Goal: Task Accomplishment & Management: Manage account settings

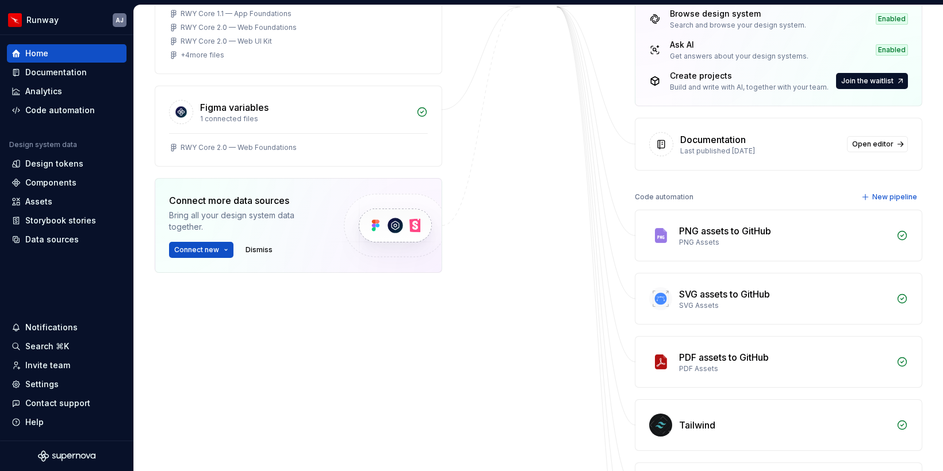
scroll to position [225, 0]
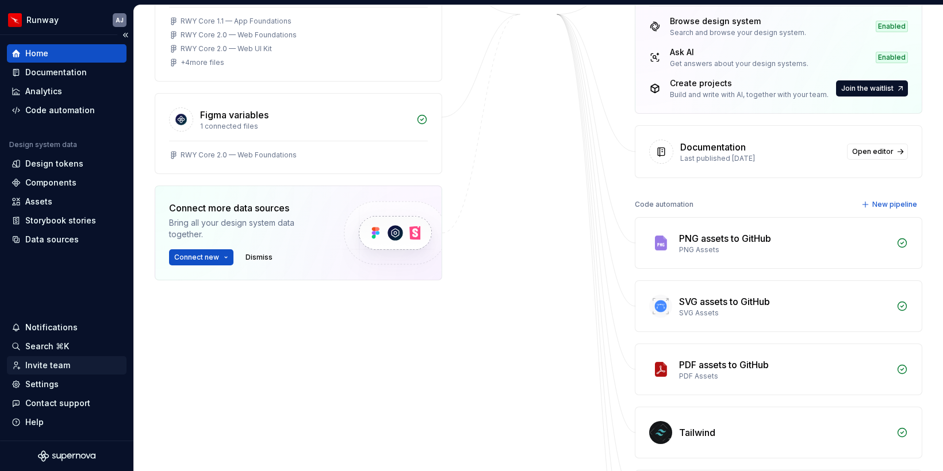
click at [45, 369] on div "Invite team" at bounding box center [47, 365] width 45 height 11
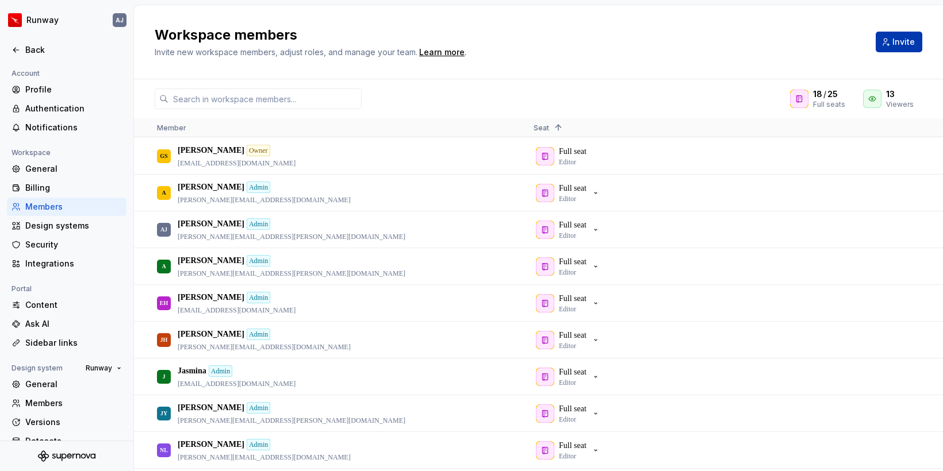
click at [848, 48] on button "Invite" at bounding box center [898, 42] width 47 height 21
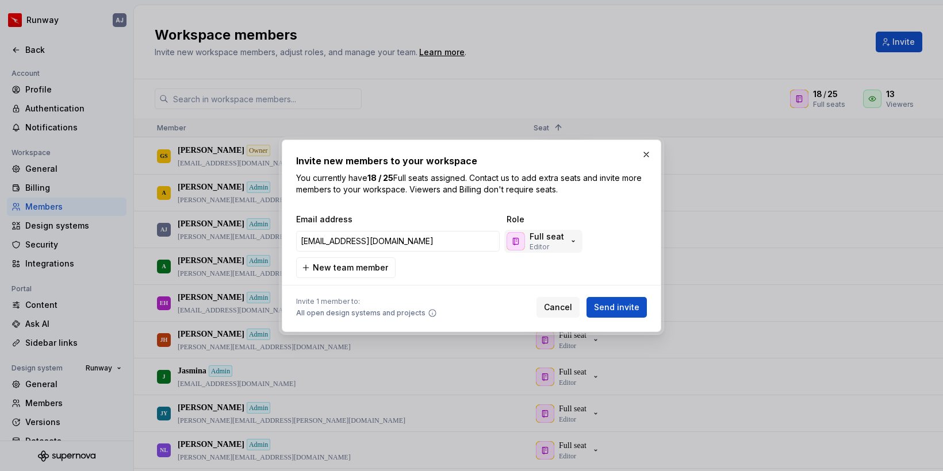
type input "jing.guo@qantas.com.au"
click at [572, 243] on icon "button" at bounding box center [572, 241] width 9 height 9
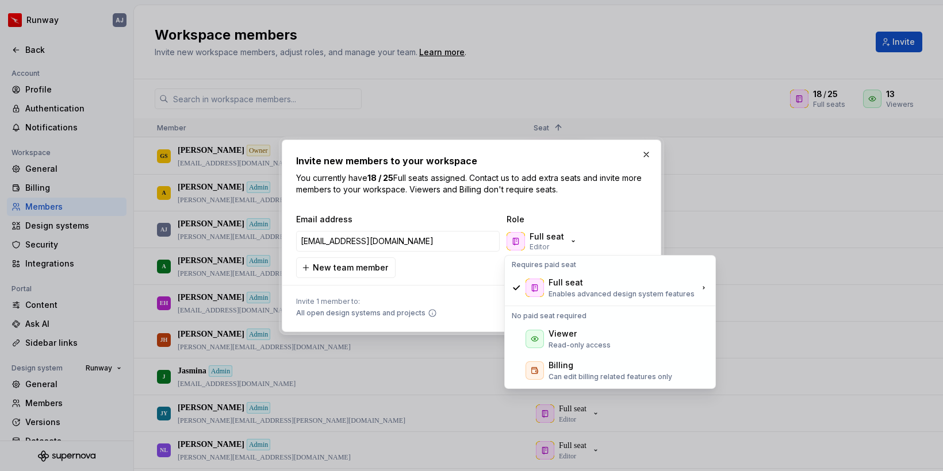
click at [616, 230] on div "Full seat Editor" at bounding box center [561, 241] width 115 height 23
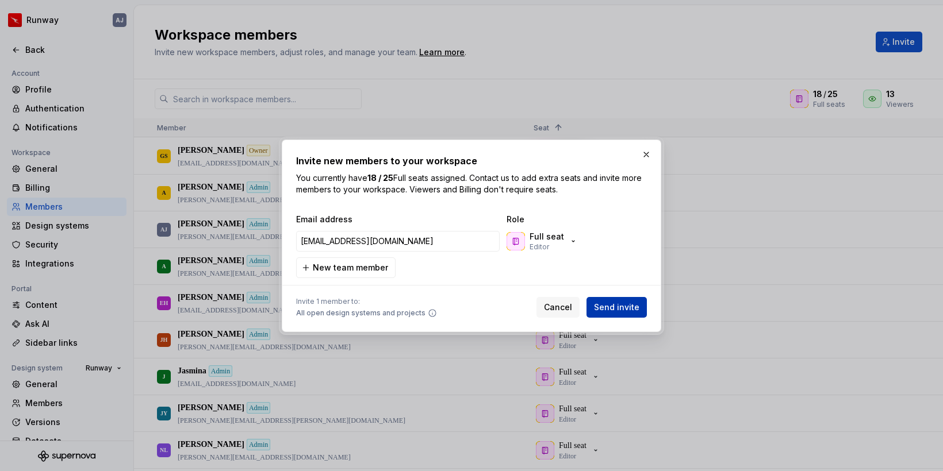
click at [614, 305] on span "Send invite" at bounding box center [616, 307] width 45 height 11
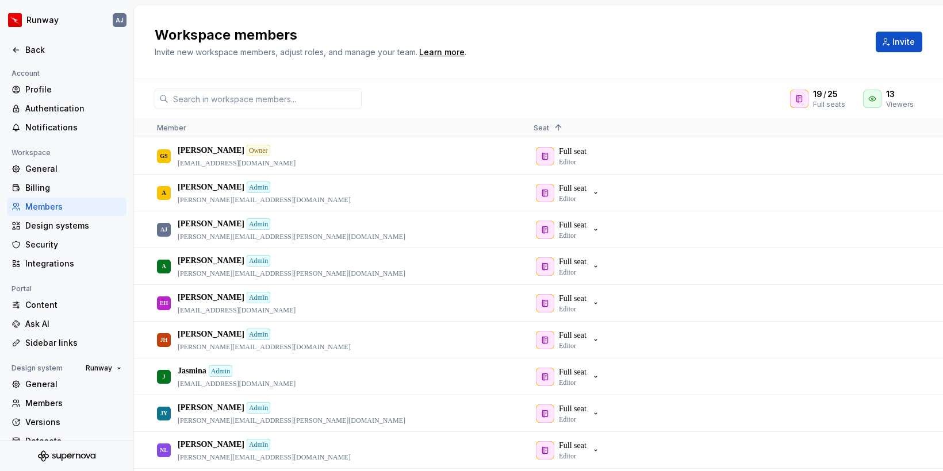
click at [678, 62] on div "Workspace members Invite new workspace members, adjust roles, and manage your t…" at bounding box center [538, 42] width 809 height 74
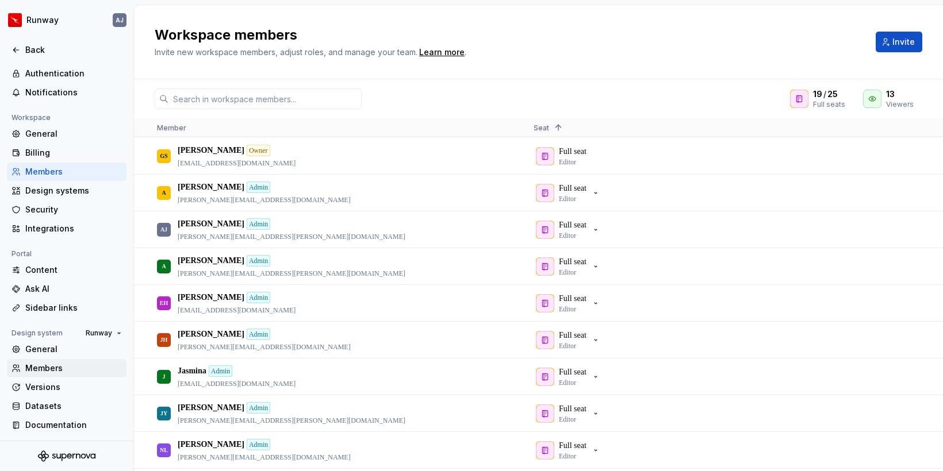
click at [60, 370] on div "Members" at bounding box center [73, 368] width 97 height 11
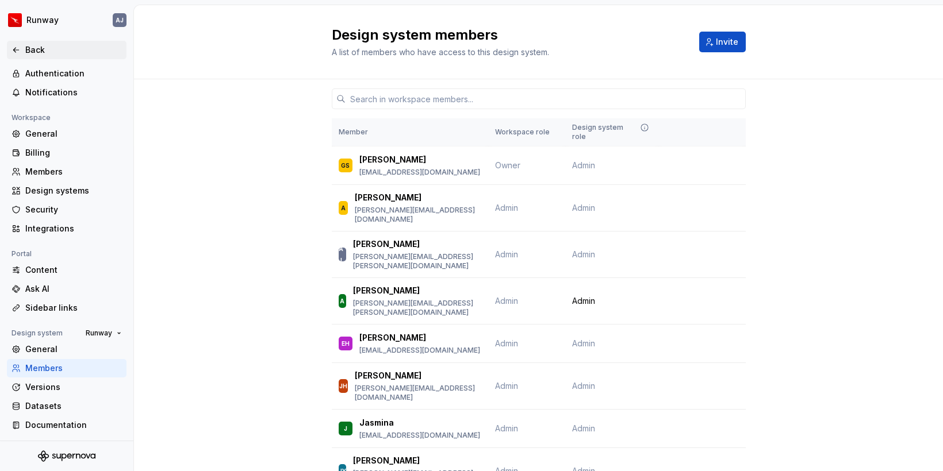
click at [34, 49] on div "Back" at bounding box center [73, 49] width 97 height 11
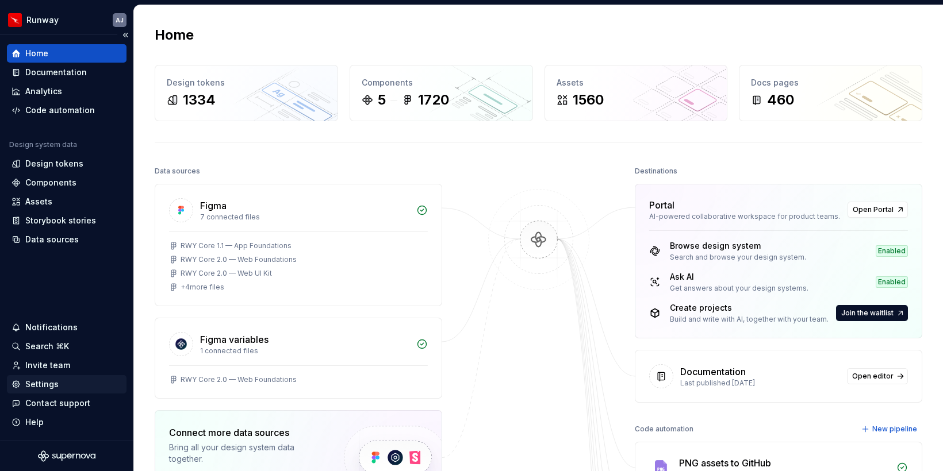
click at [41, 386] on div "Settings" at bounding box center [41, 384] width 33 height 11
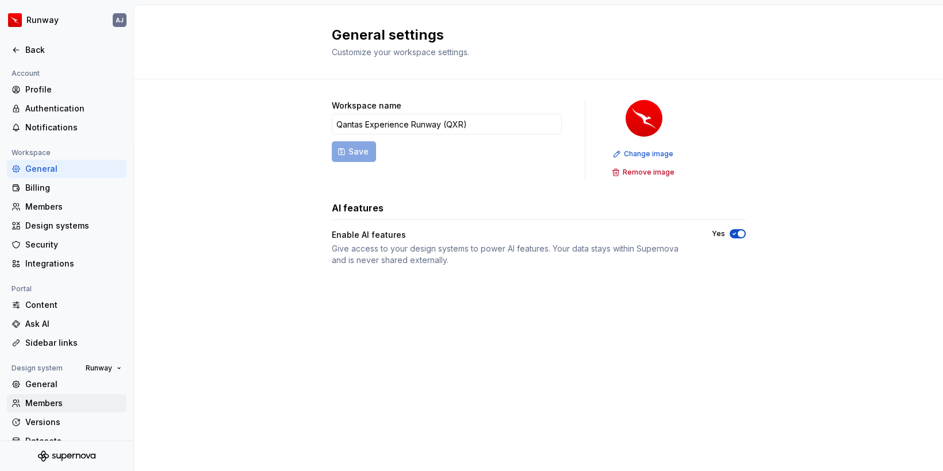
click at [44, 403] on div "Members" at bounding box center [73, 403] width 97 height 11
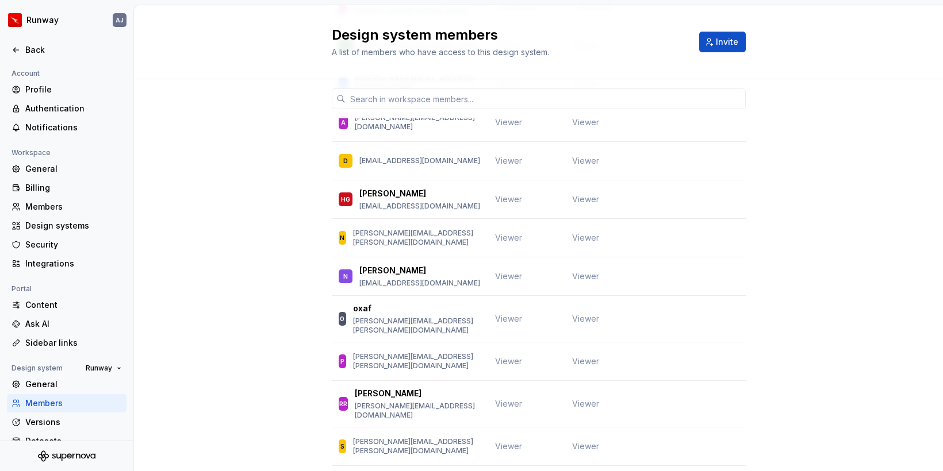
scroll to position [903, 0]
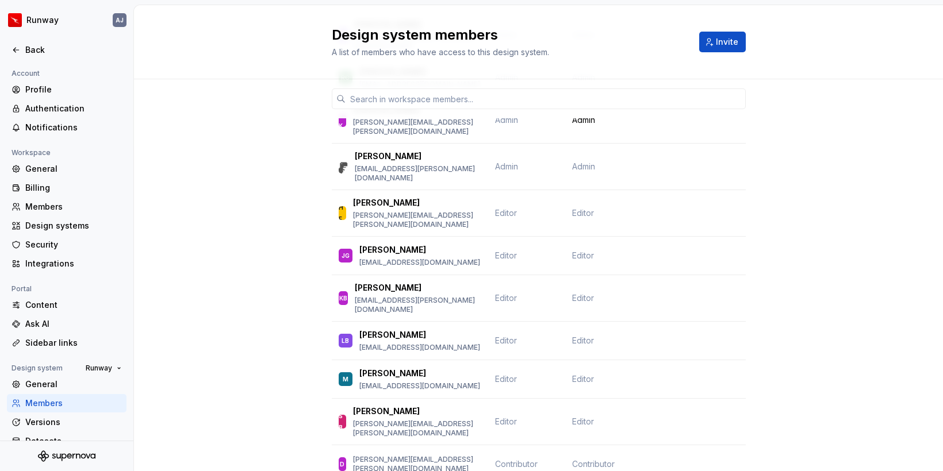
scroll to position [466, 0]
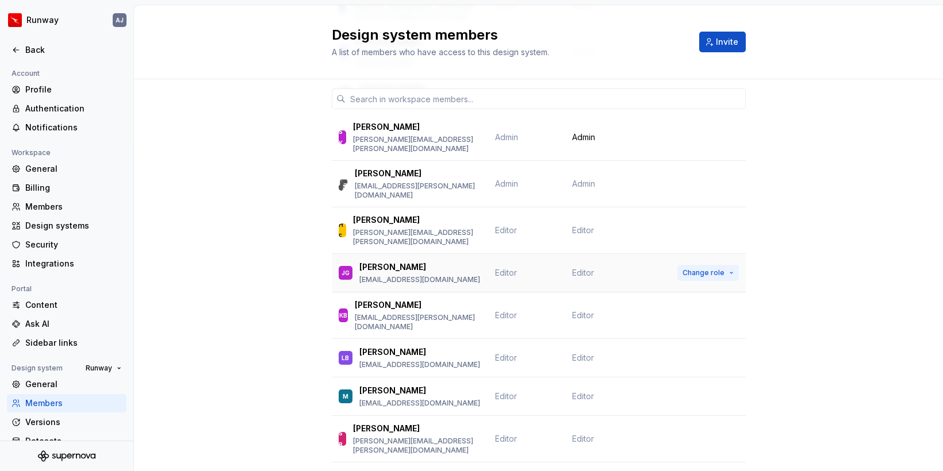
click at [719, 268] on span "Change role" at bounding box center [703, 272] width 42 height 9
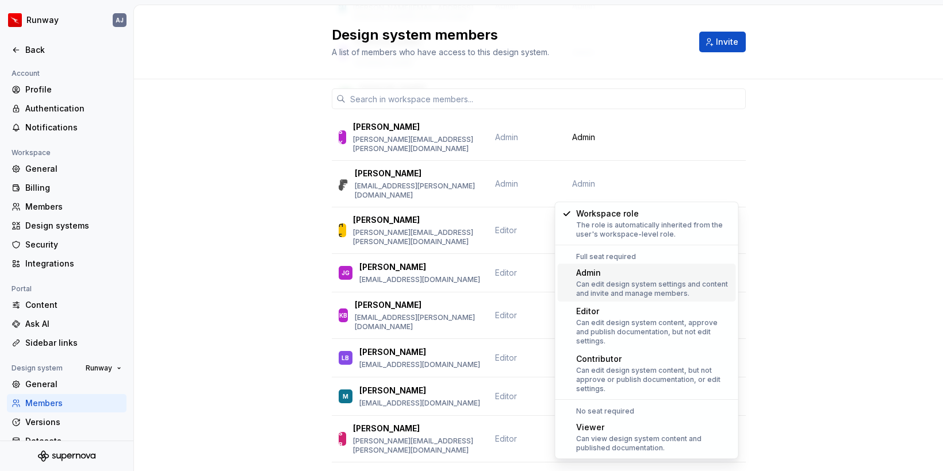
click at [593, 276] on div "Admin" at bounding box center [653, 272] width 155 height 11
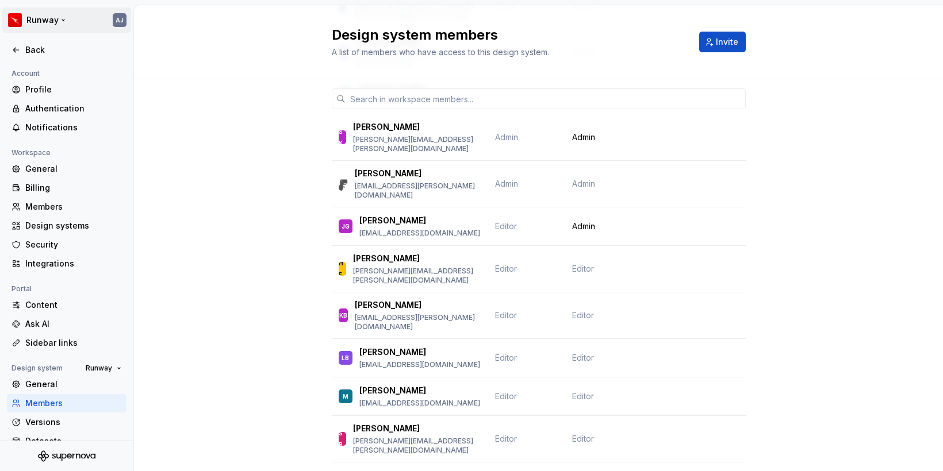
click at [58, 22] on html "Runway AJ Back Account Profile Authentication Notifications Workspace General B…" at bounding box center [471, 235] width 943 height 471
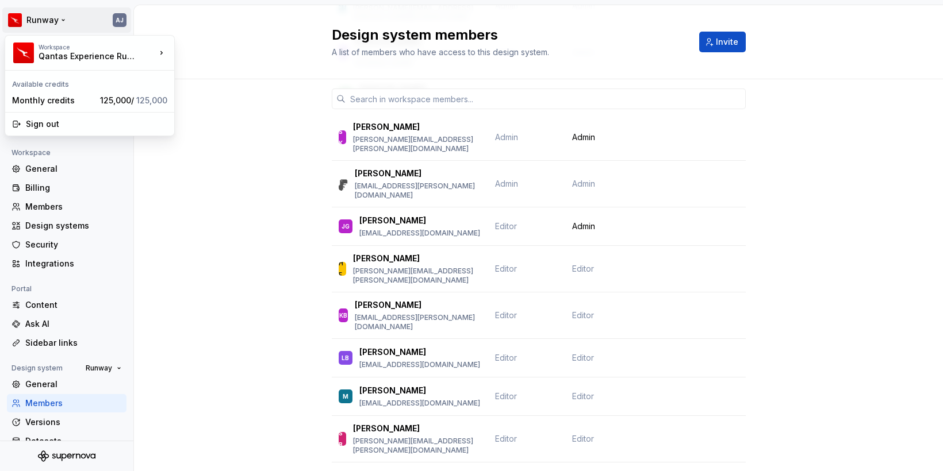
click at [62, 22] on html "Runway AJ Back Account Profile Authentication Notifications Workspace General B…" at bounding box center [471, 235] width 943 height 471
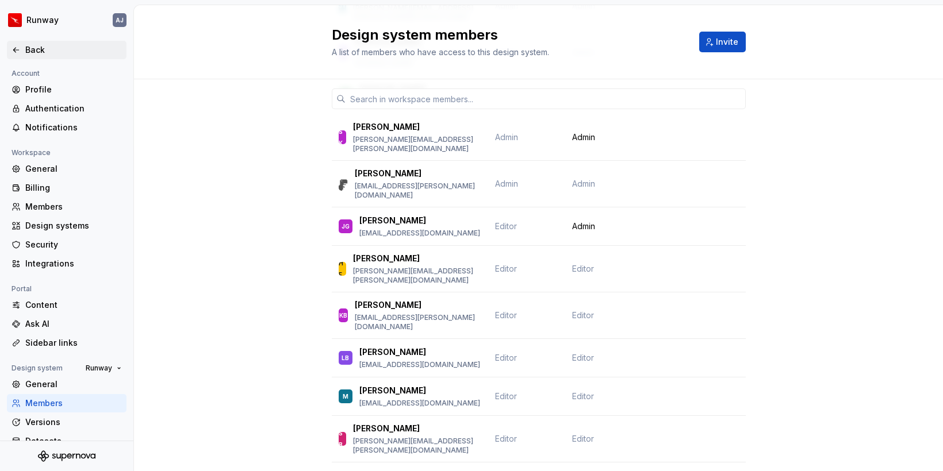
click at [17, 47] on icon at bounding box center [15, 49] width 9 height 9
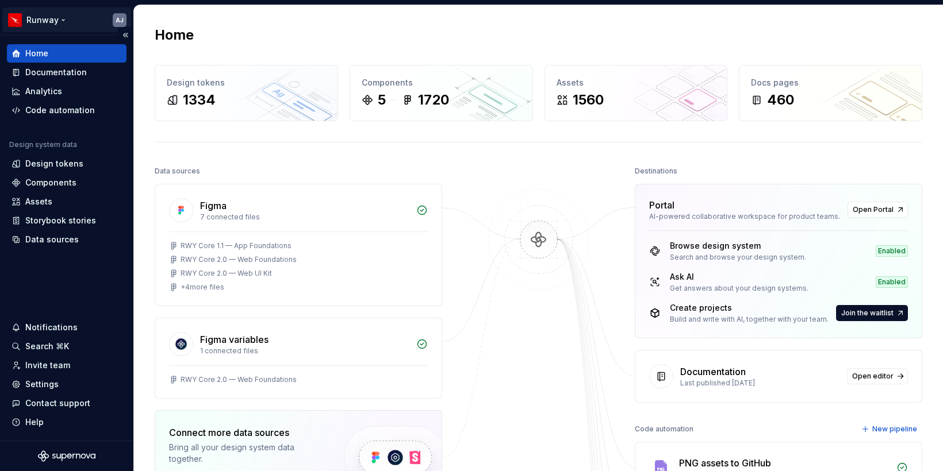
click at [63, 20] on html "Runway AJ Home Documentation Analytics Code automation Design system data Desig…" at bounding box center [471, 235] width 943 height 471
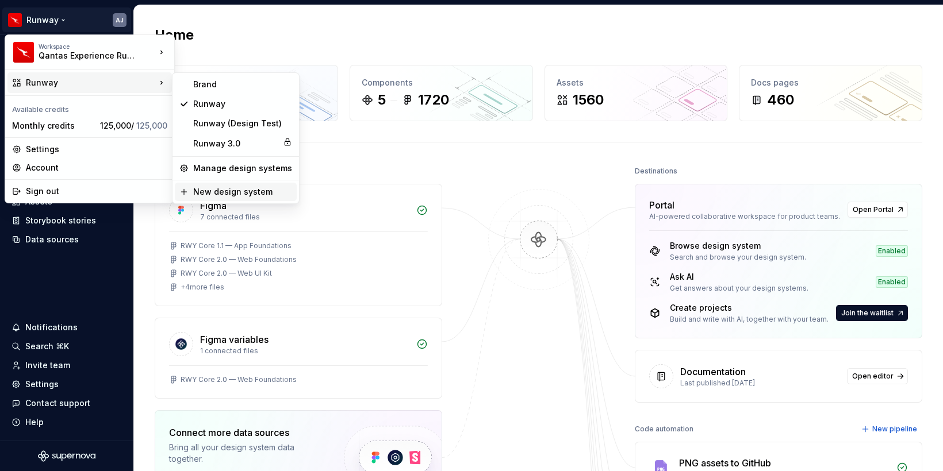
click at [219, 190] on div "New design system" at bounding box center [242, 191] width 99 height 11
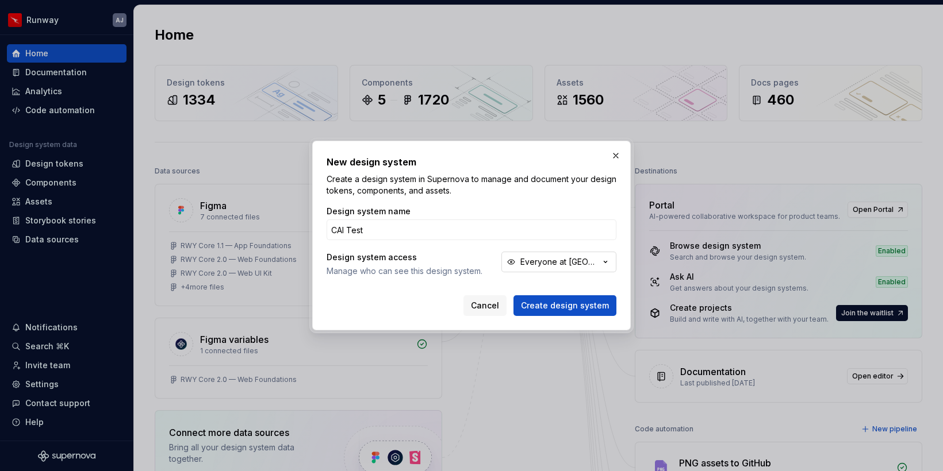
type input "CAI Test"
click at [612, 261] on button "Everyone at Qantas Experience Runway (QXR)" at bounding box center [558, 262] width 115 height 21
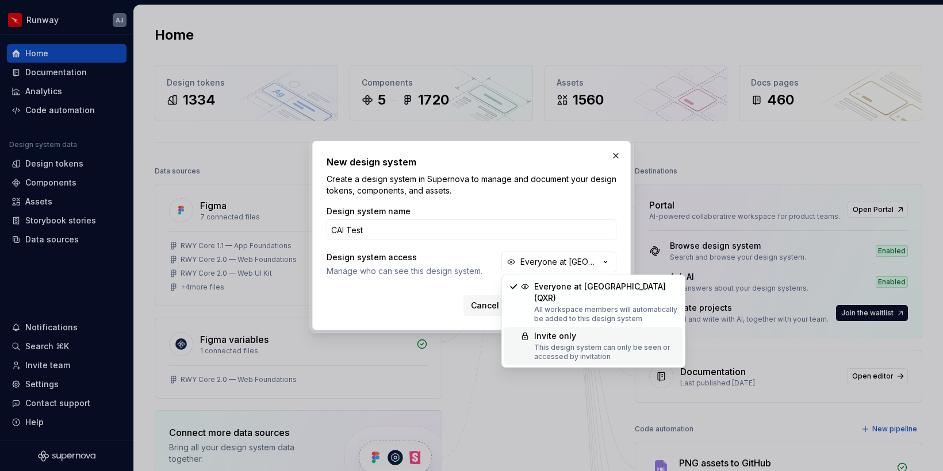
click at [567, 341] on div "Invite only" at bounding box center [606, 335] width 144 height 11
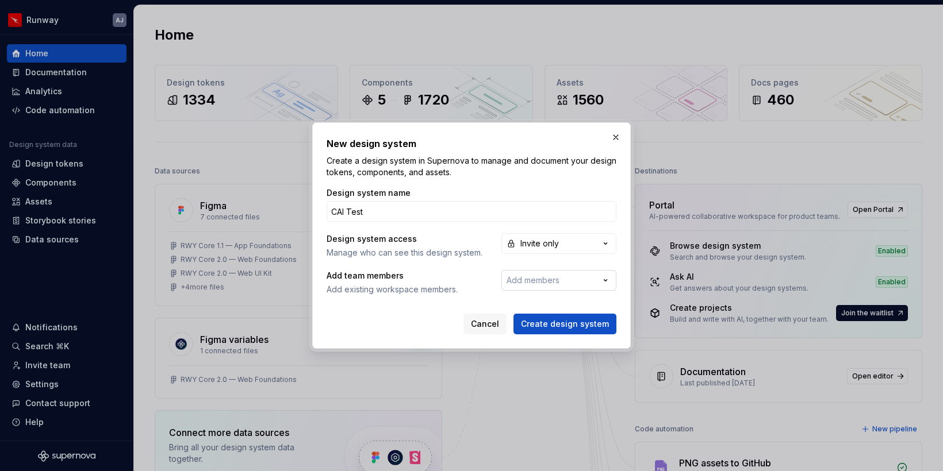
click at [549, 284] on span "Add members" at bounding box center [532, 280] width 53 height 10
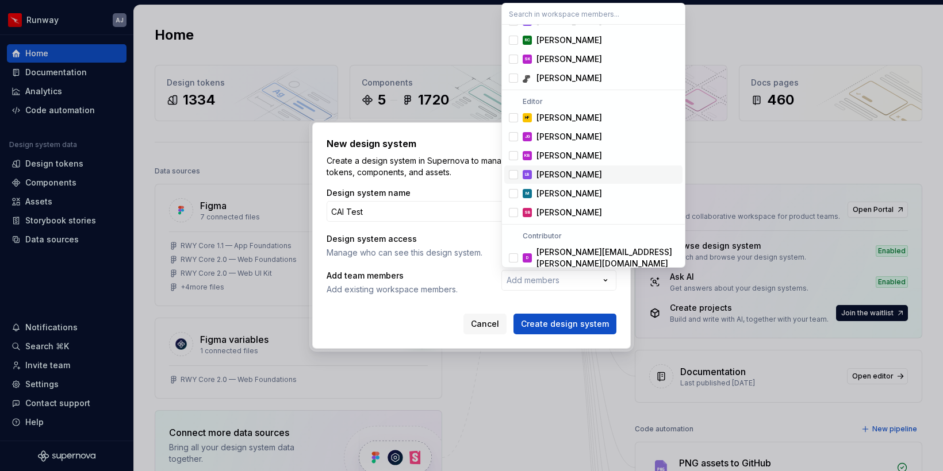
scroll to position [188, 0]
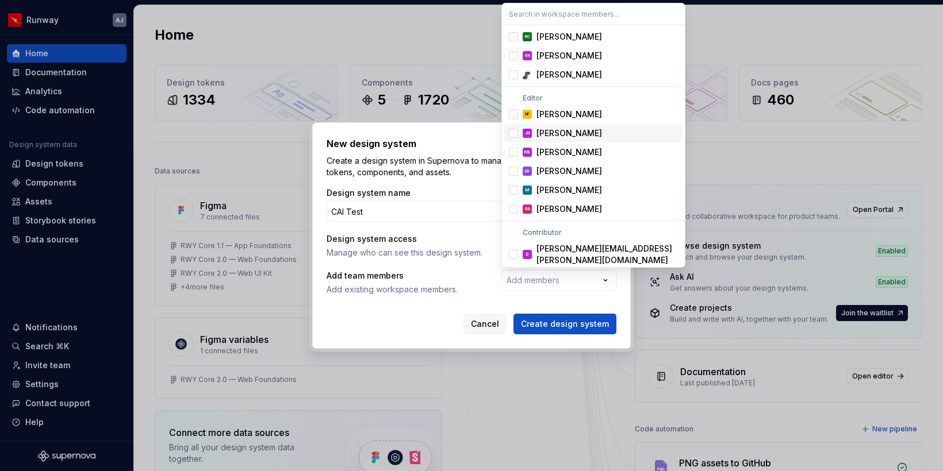
click at [546, 134] on div "Jing Guo" at bounding box center [569, 133] width 66 height 11
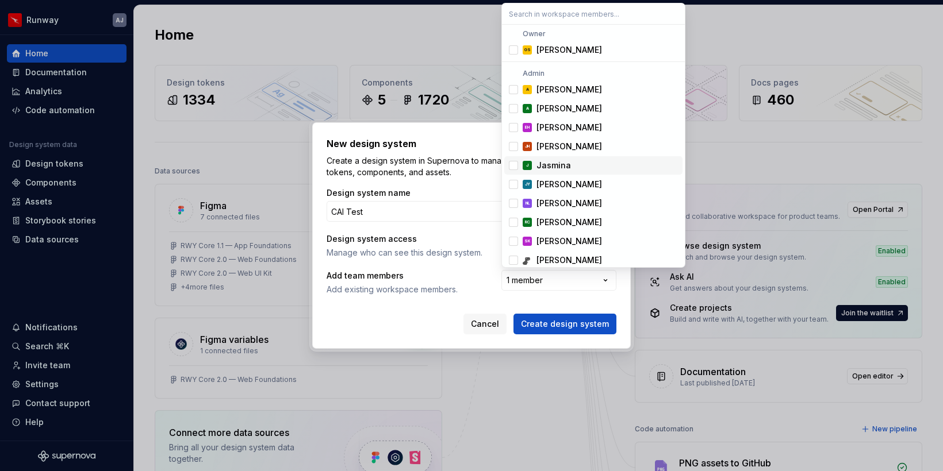
scroll to position [0, 0]
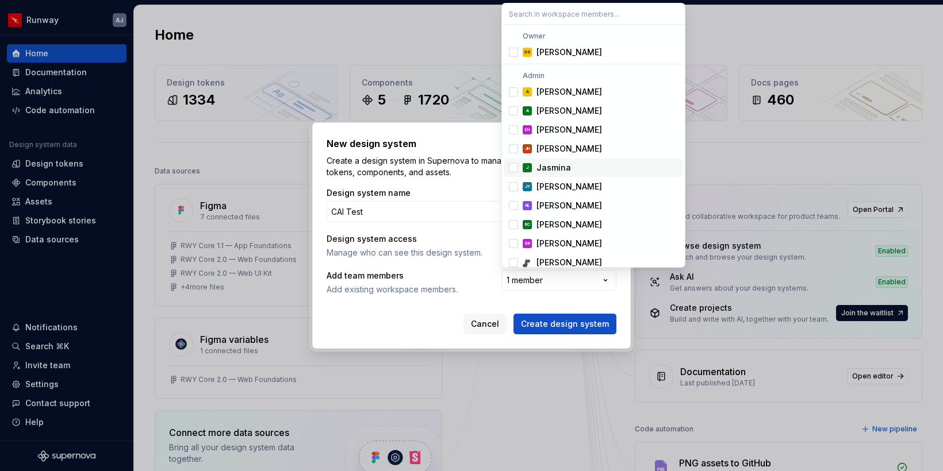
click at [468, 275] on div "New design system Create a design system in Supernova to manage and document yo…" at bounding box center [471, 235] width 943 height 471
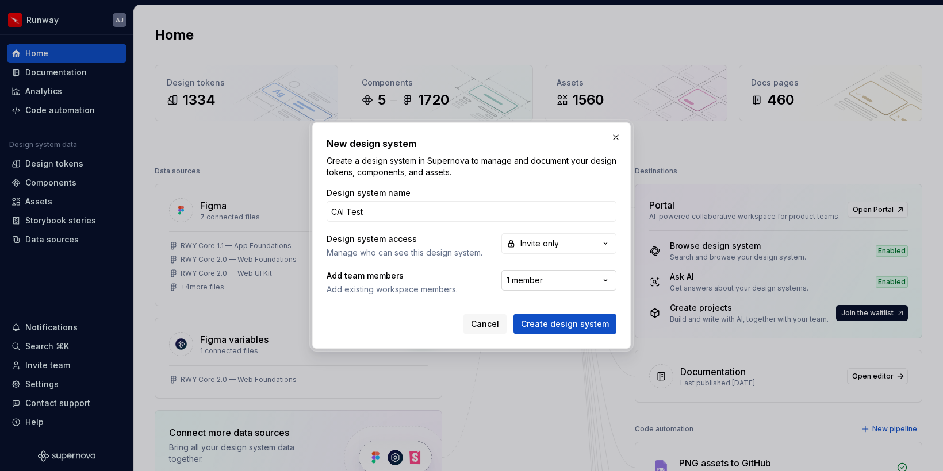
click at [585, 273] on button "1 member" at bounding box center [558, 280] width 115 height 21
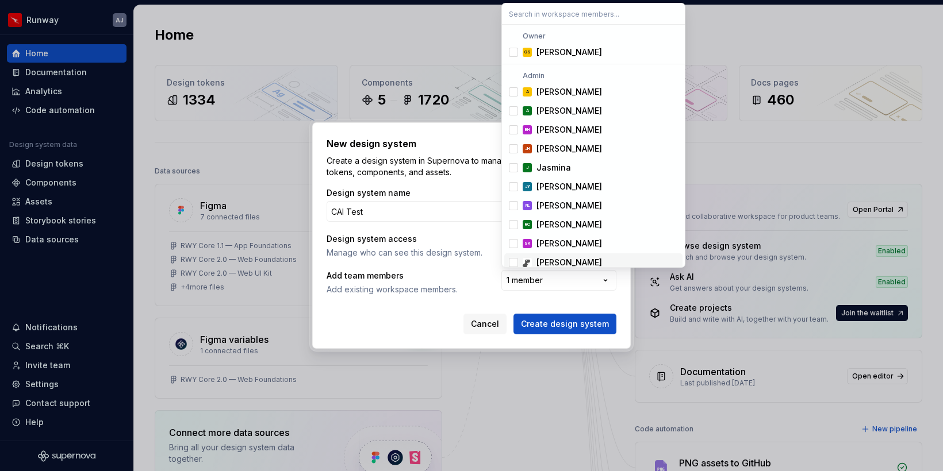
click at [398, 236] on div "New design system Create a design system in Supernova to manage and document yo…" at bounding box center [471, 235] width 943 height 471
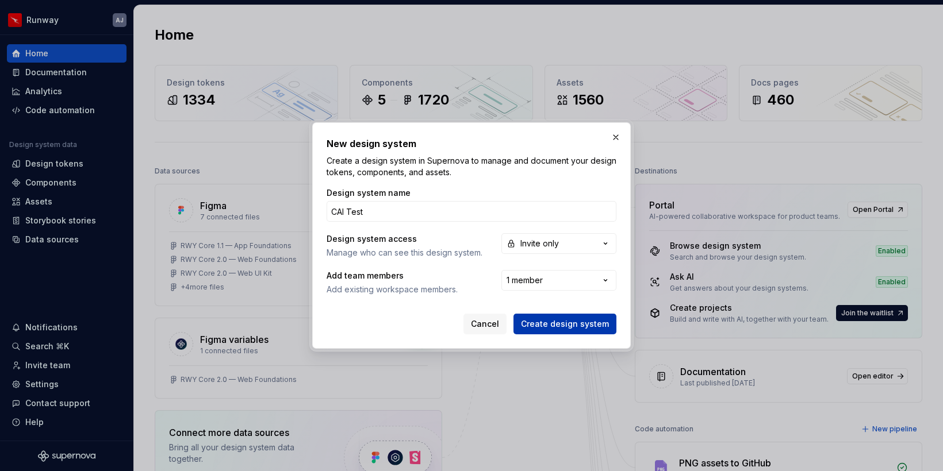
click at [579, 330] on button "Create design system" at bounding box center [564, 324] width 103 height 21
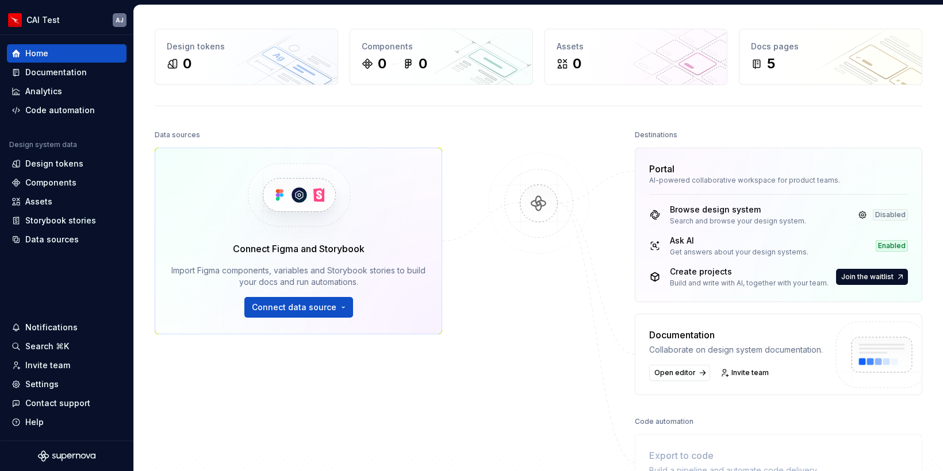
scroll to position [39, 0]
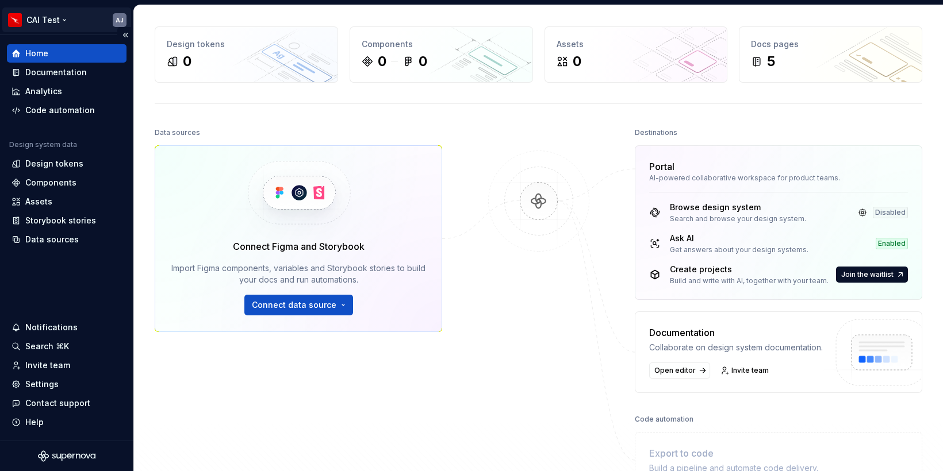
click at [64, 16] on html "CAI Test AJ Home Documentation Analytics Code automation Design system data Des…" at bounding box center [471, 235] width 943 height 471
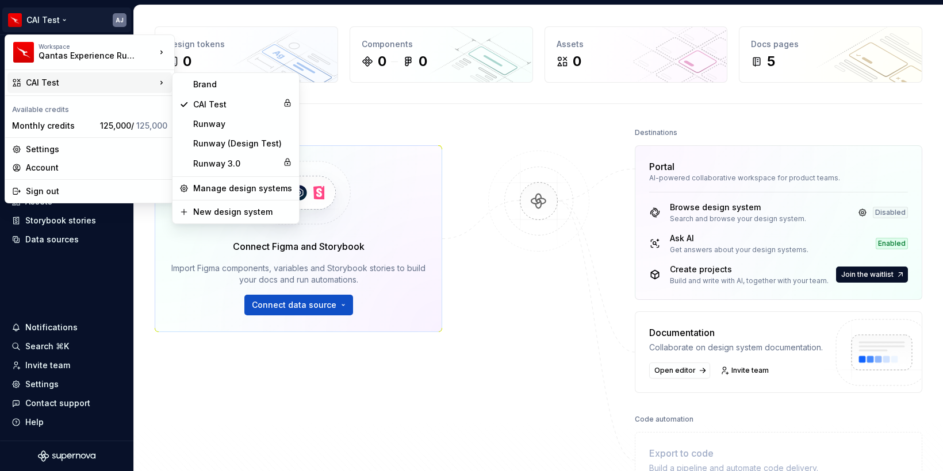
click at [262, 14] on html "CAI Test AJ Home Documentation Analytics Code automation Design system data Des…" at bounding box center [471, 235] width 943 height 471
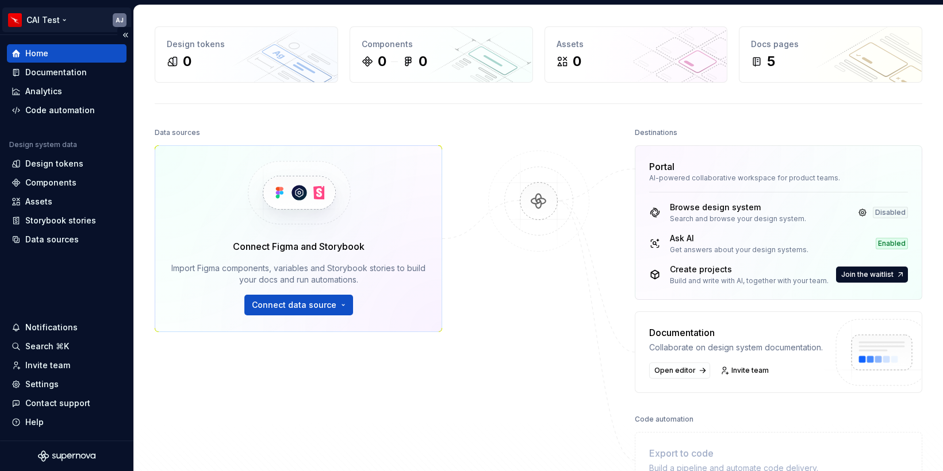
click at [63, 20] on html "CAI Test AJ Home Documentation Analytics Code automation Design system data Des…" at bounding box center [471, 235] width 943 height 471
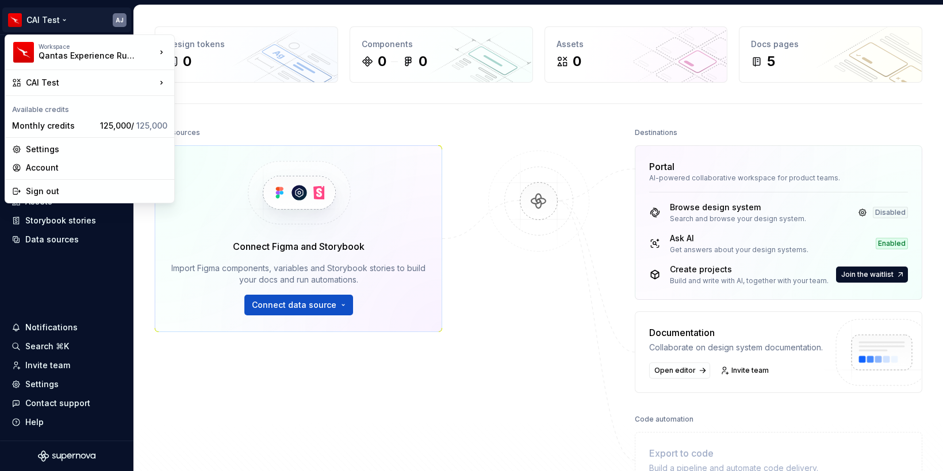
click at [475, 136] on html "CAI Test AJ Home Documentation Analytics Code automation Design system data Des…" at bounding box center [471, 235] width 943 height 471
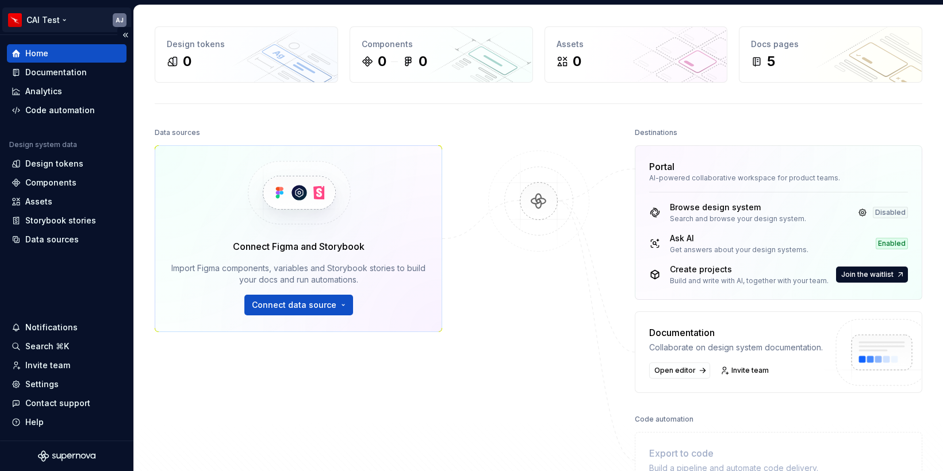
click at [67, 19] on html "CAI Test AJ Home Documentation Analytics Code automation Design system data Des…" at bounding box center [471, 235] width 943 height 471
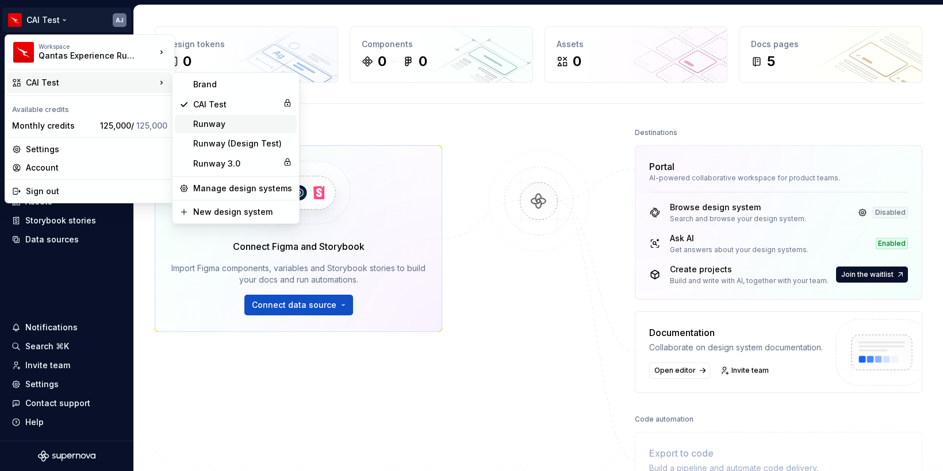
click at [217, 129] on div "Runway" at bounding box center [242, 123] width 99 height 11
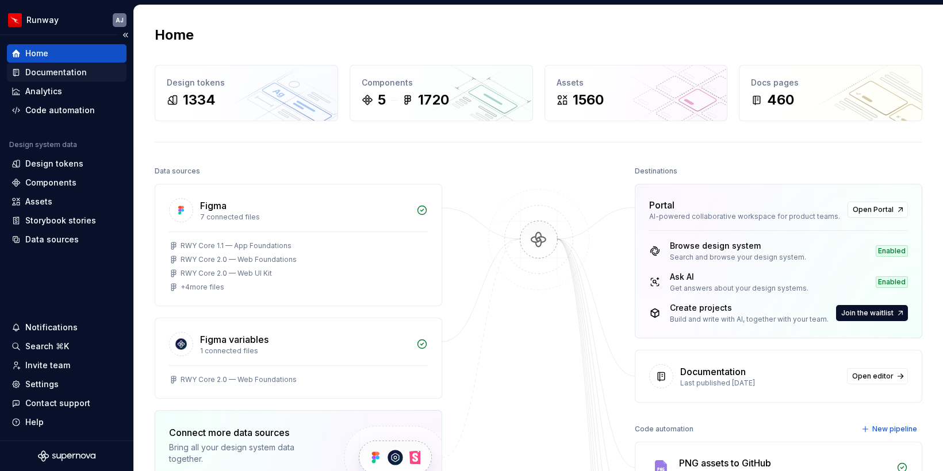
click at [52, 70] on div "Documentation" at bounding box center [56, 72] width 62 height 11
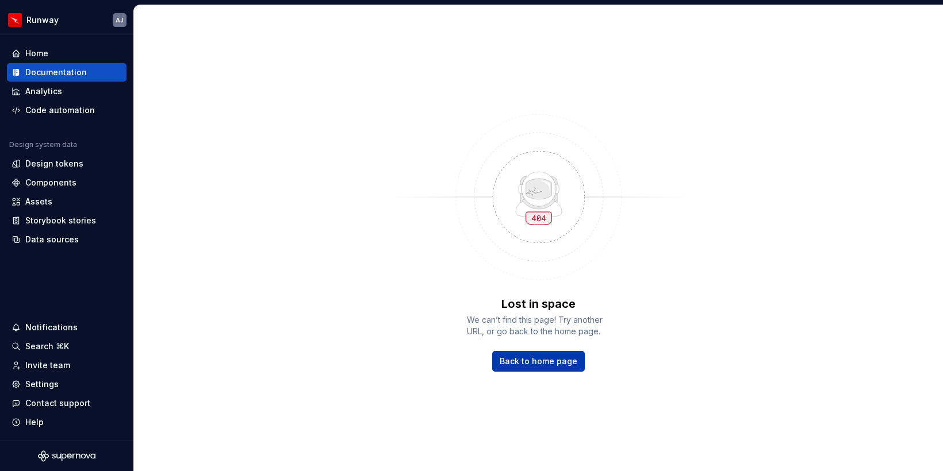
click at [556, 357] on span "Back to home page" at bounding box center [538, 361] width 78 height 11
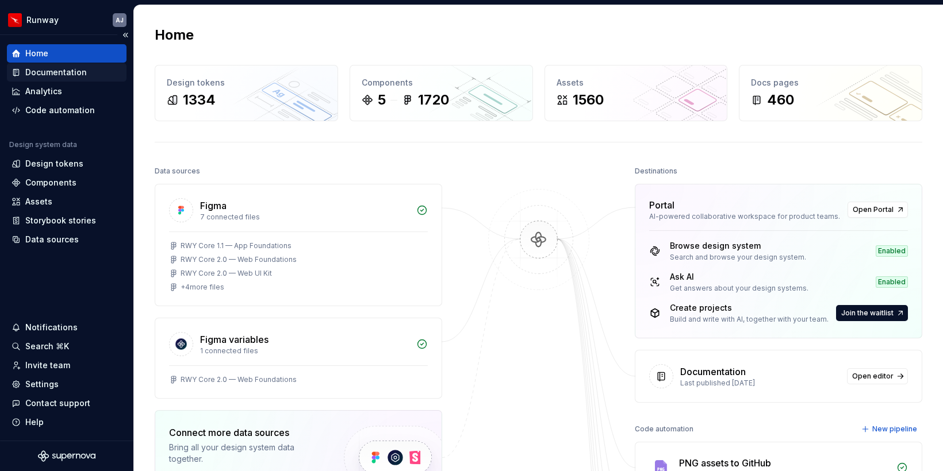
click at [63, 72] on div "Documentation" at bounding box center [56, 72] width 62 height 11
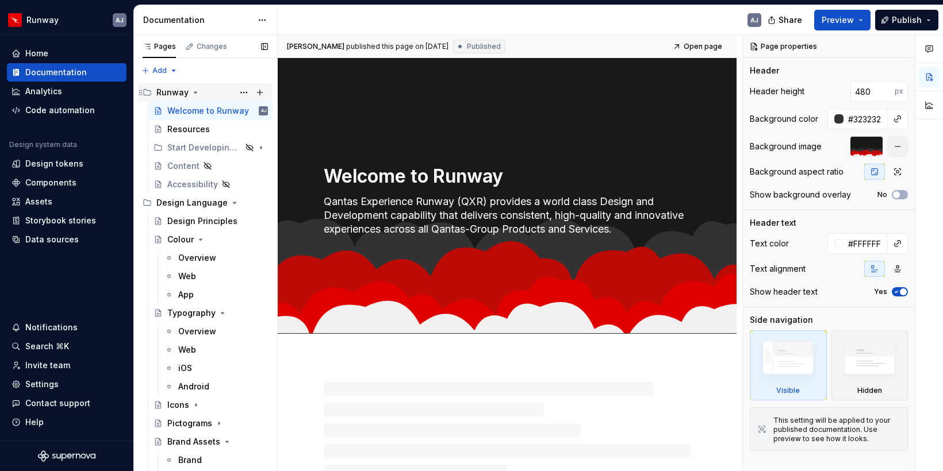
click at [196, 90] on icon "Page tree" at bounding box center [195, 92] width 9 height 9
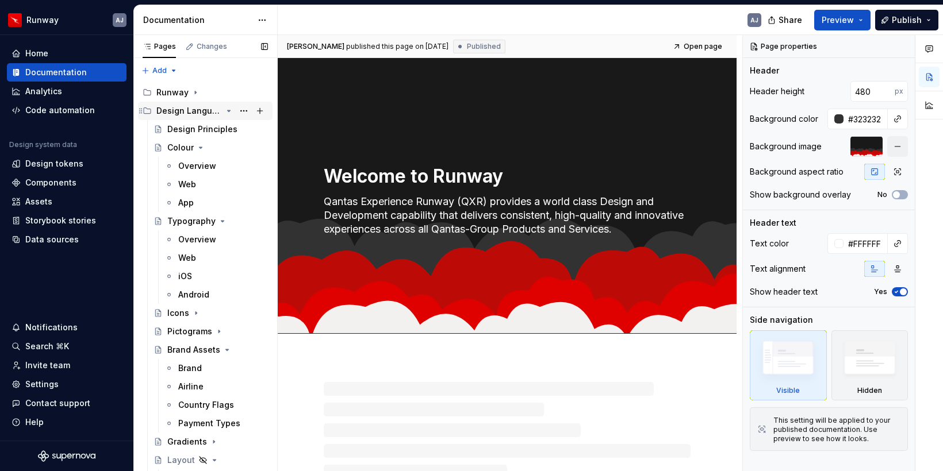
click at [226, 108] on icon "Page tree" at bounding box center [228, 110] width 9 height 9
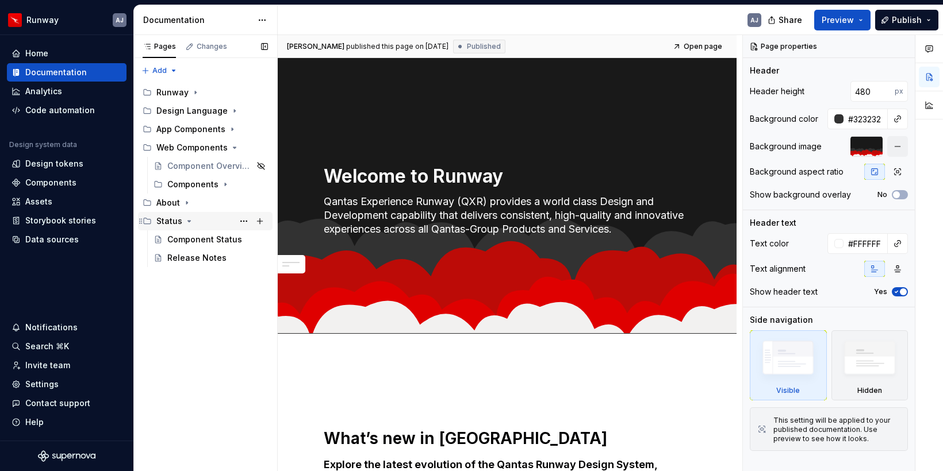
click at [185, 224] on icon "Page tree" at bounding box center [189, 221] width 9 height 9
click at [227, 109] on icon "Page tree" at bounding box center [228, 110] width 9 height 9
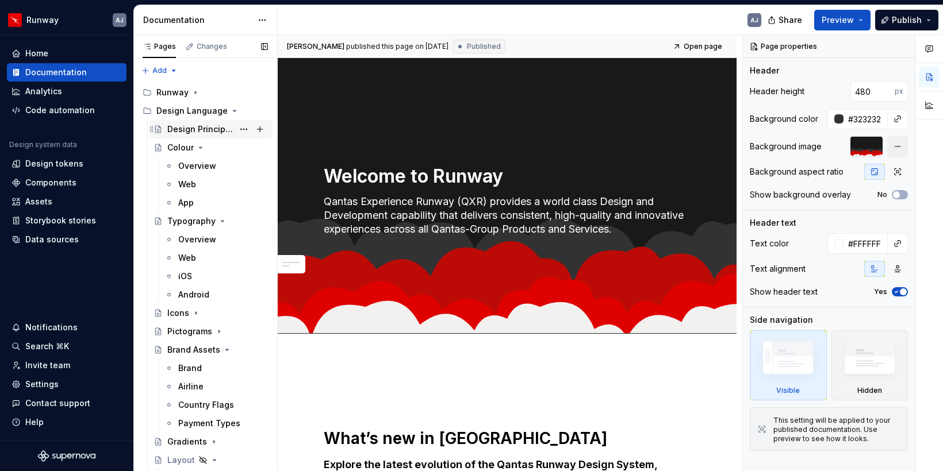
click at [184, 130] on div "Design Principles" at bounding box center [200, 129] width 66 height 11
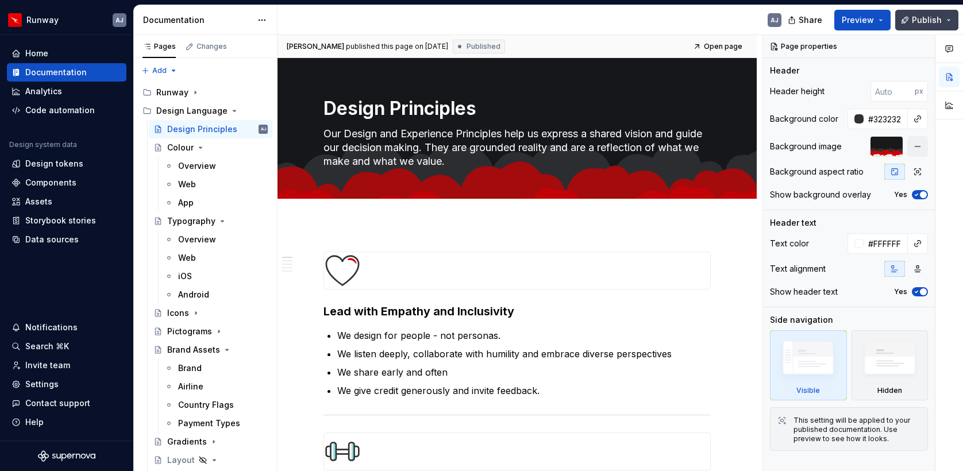
click at [942, 17] on button "Publish" at bounding box center [926, 20] width 63 height 21
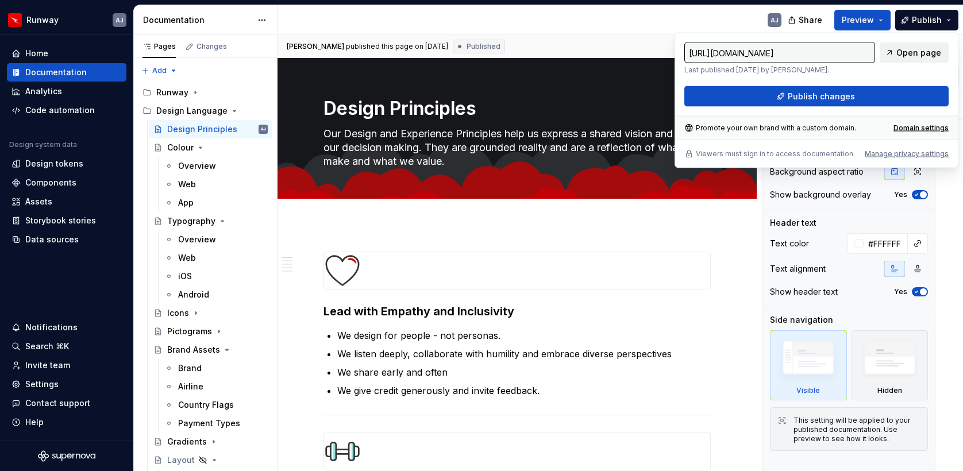
click at [912, 53] on span "Open page" at bounding box center [919, 52] width 45 height 11
type textarea "*"
